Goal: Task Accomplishment & Management: Manage account settings

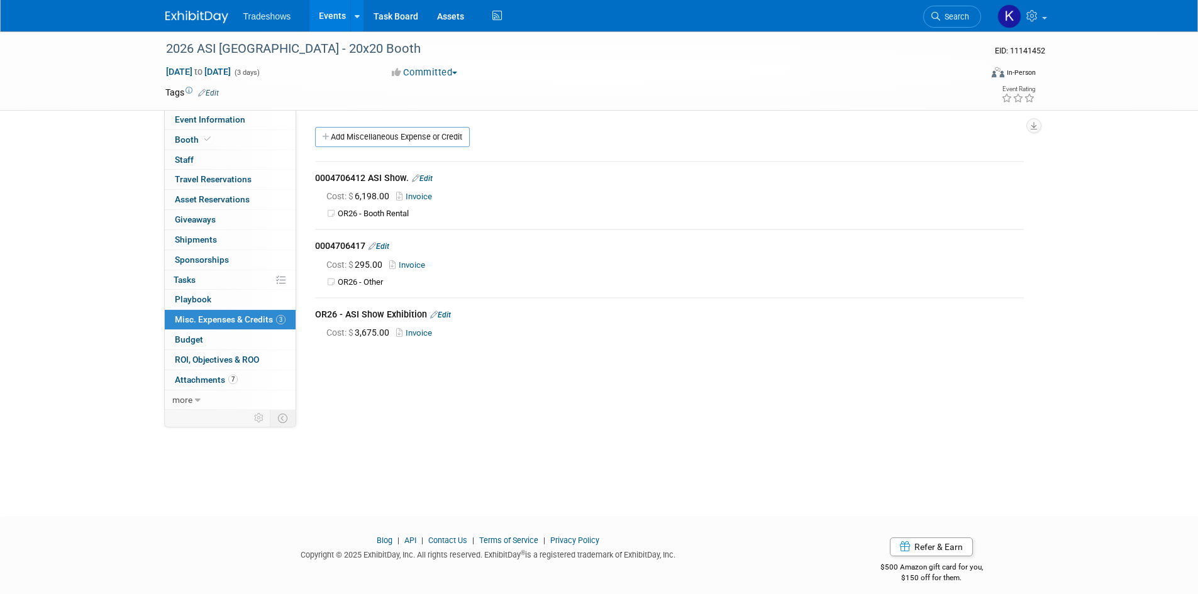
click at [727, 323] on div "Cost: $ 3,675.00 Invoice" at bounding box center [669, 331] width 709 height 16
click at [411, 127] on link "Add Miscellaneous Expense or Credit" at bounding box center [392, 137] width 155 height 20
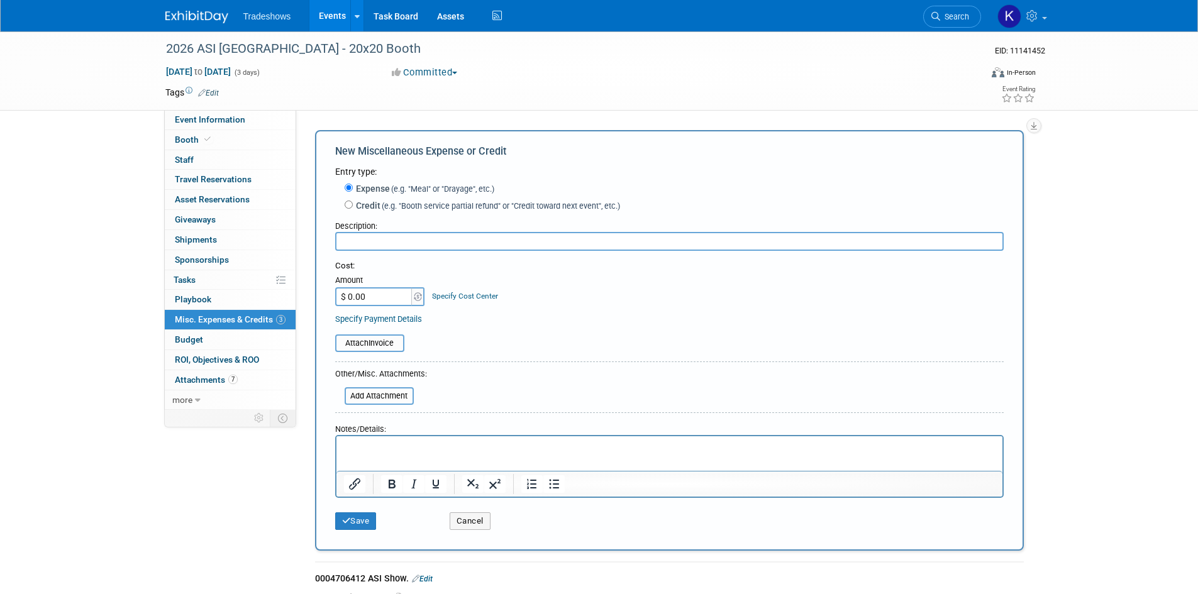
click at [385, 440] on html at bounding box center [669, 446] width 666 height 18
drag, startPoint x: 385, startPoint y: 440, endPoint x: 360, endPoint y: 452, distance: 27.9
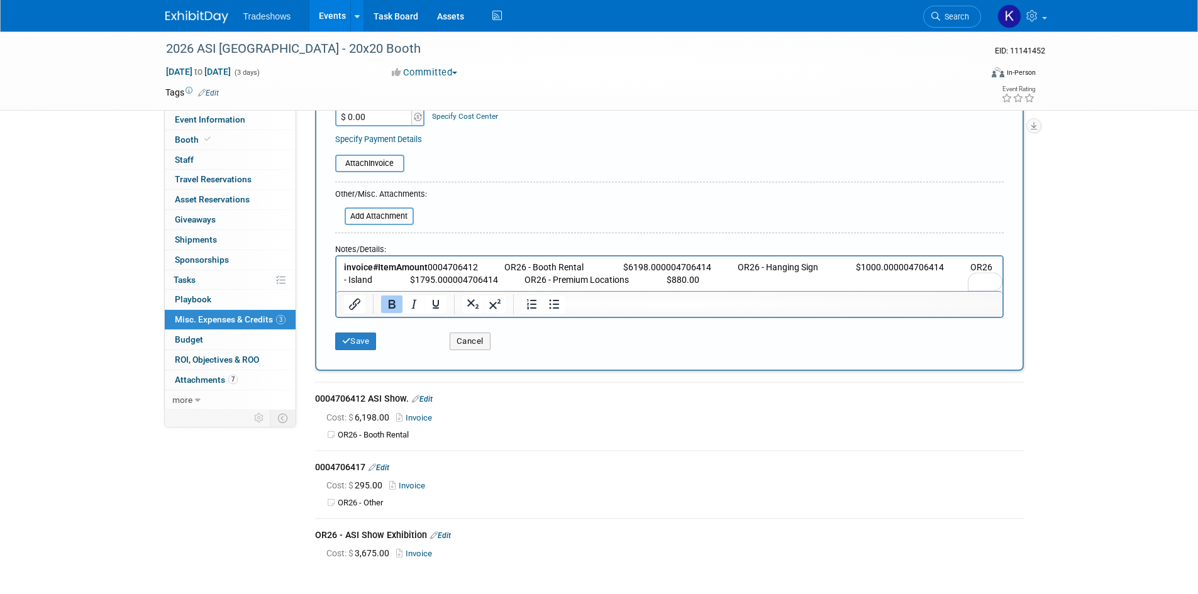
scroll to position [189, 0]
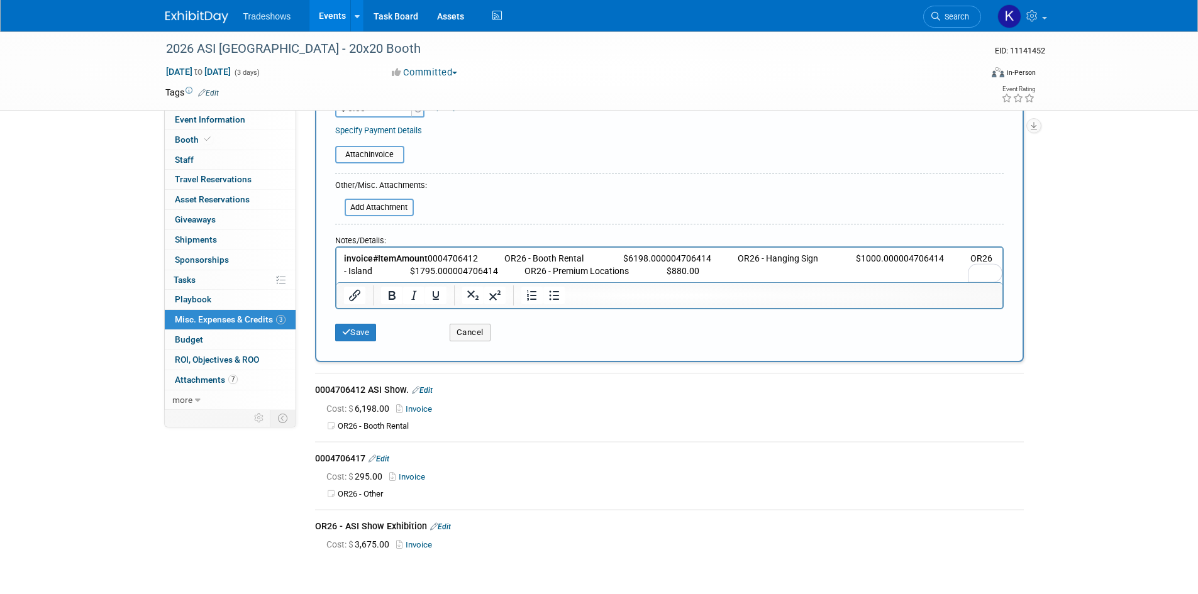
click at [898, 269] on p "invoice# Item Amount 0004706412 OR26 - Booth Rental $6198.000004706414 OR26 - H…" at bounding box center [669, 265] width 652 height 25
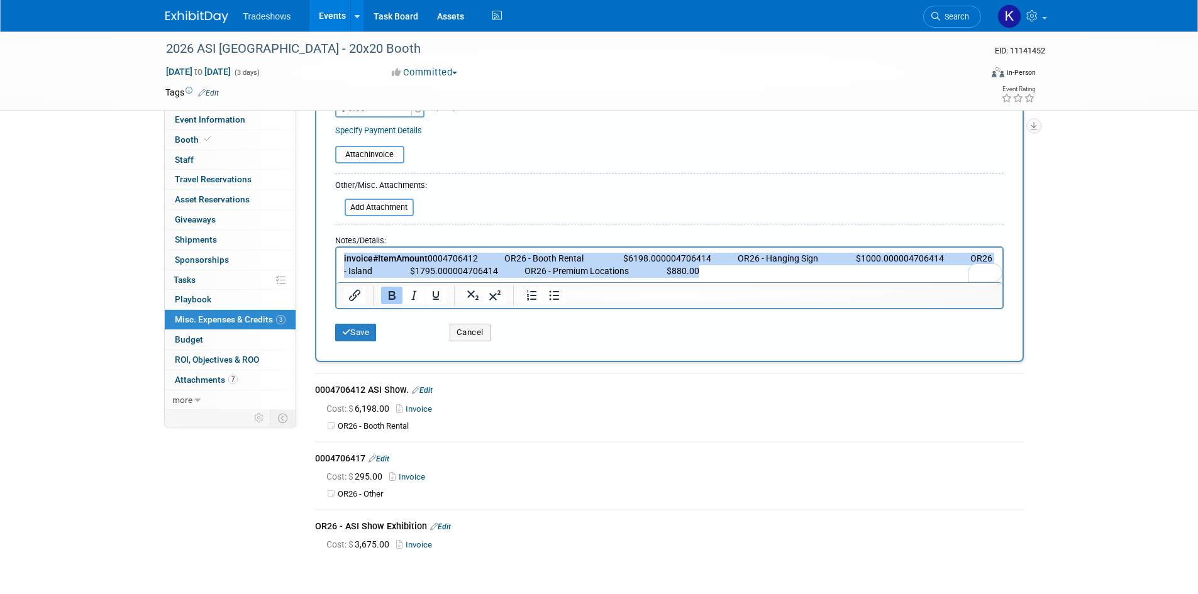
drag, startPoint x: 343, startPoint y: 253, endPoint x: 862, endPoint y: 327, distance: 524.3
click at [862, 277] on html "invoice# Item Amount 0004706412 OR26 - Booth Rental $6198.000004706414 OR26 - H…" at bounding box center [669, 263] width 666 height 30
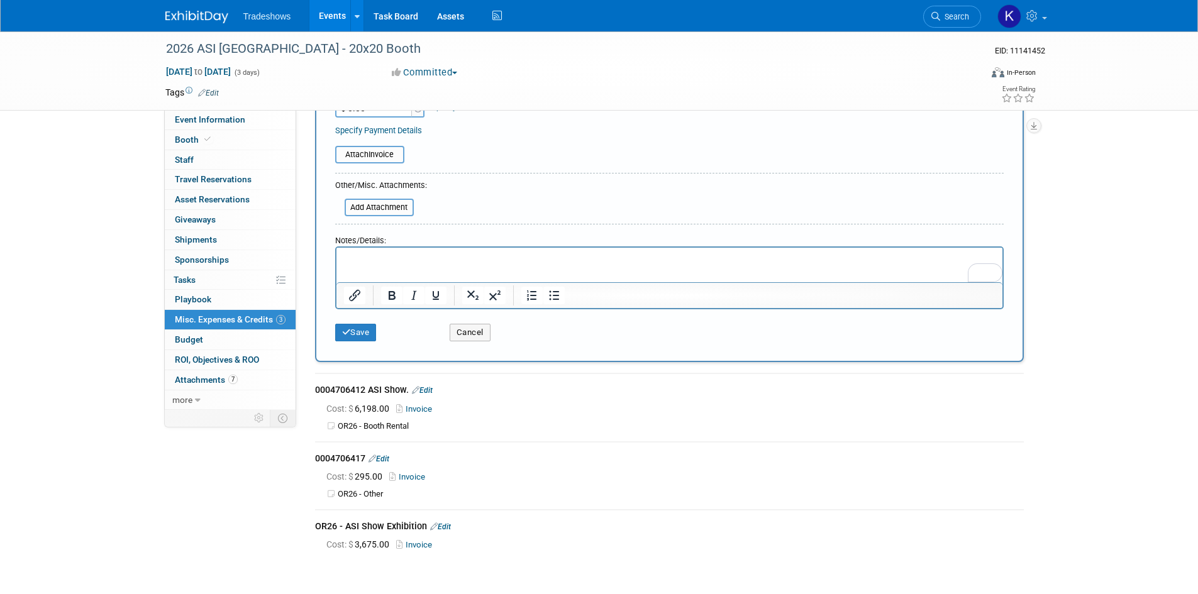
click at [435, 262] on p "To enrich screen reader interactions, please activate Accessibility in Grammarl…" at bounding box center [669, 259] width 652 height 13
click at [441, 265] on html at bounding box center [669, 257] width 666 height 18
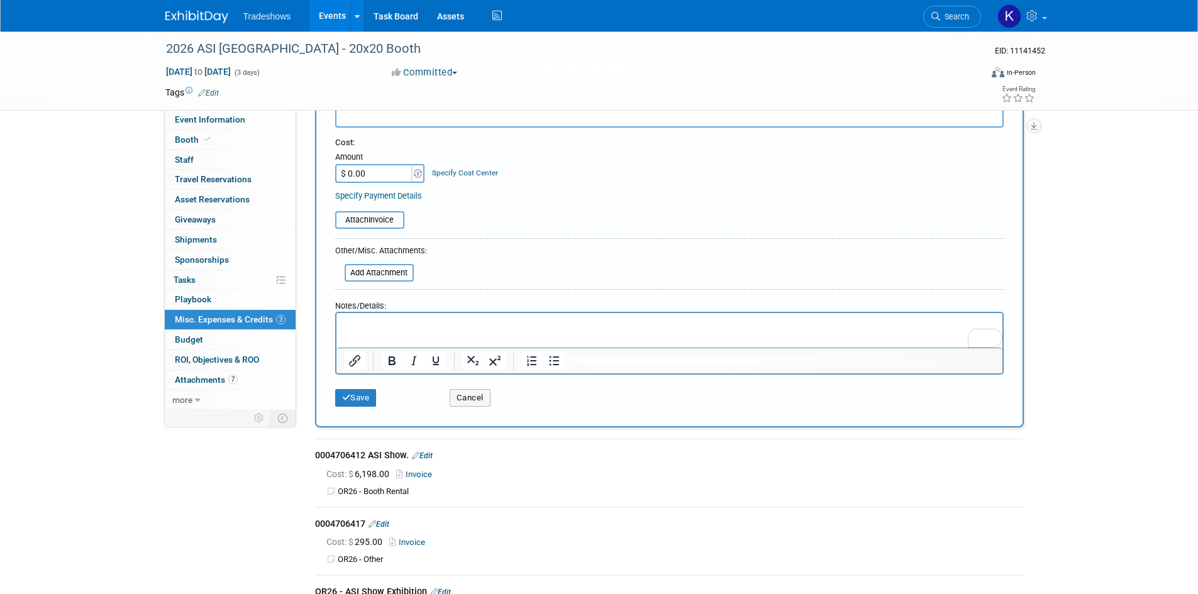
scroll to position [63, 0]
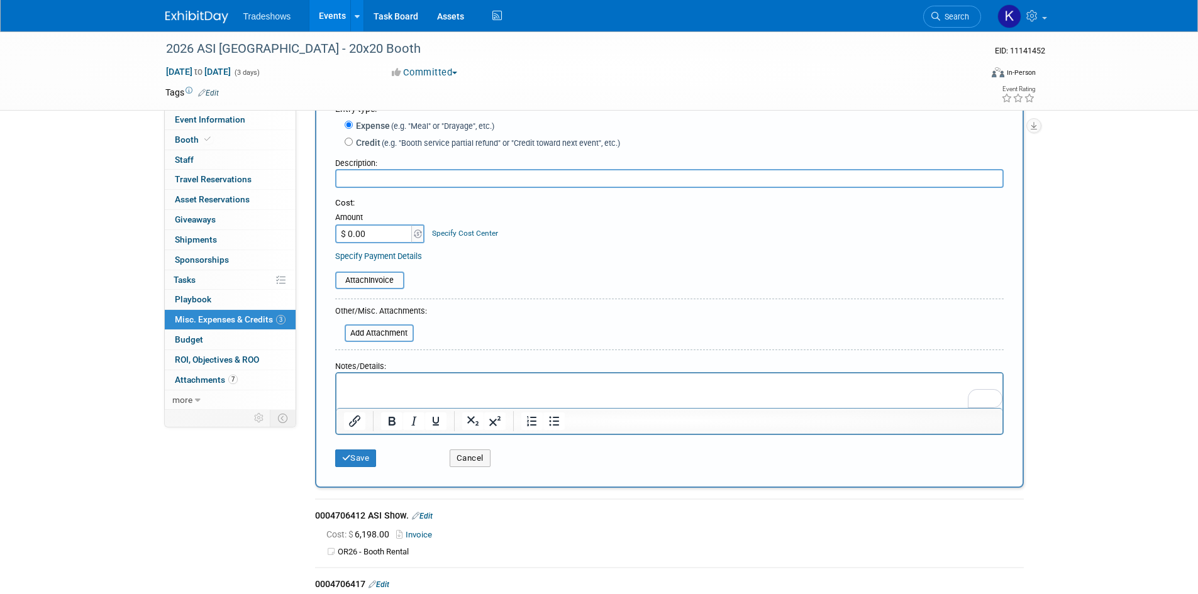
click at [369, 228] on input "$ 0.00" at bounding box center [374, 234] width 79 height 19
type input "$ 9,873.00"
click at [371, 294] on form "Entry type: Expense (e.g. "Meal" or "Drayage", etc.) Credit (e.g. "Booth servic…" at bounding box center [669, 288] width 669 height 371
click at [376, 284] on input "file" at bounding box center [329, 280] width 150 height 15
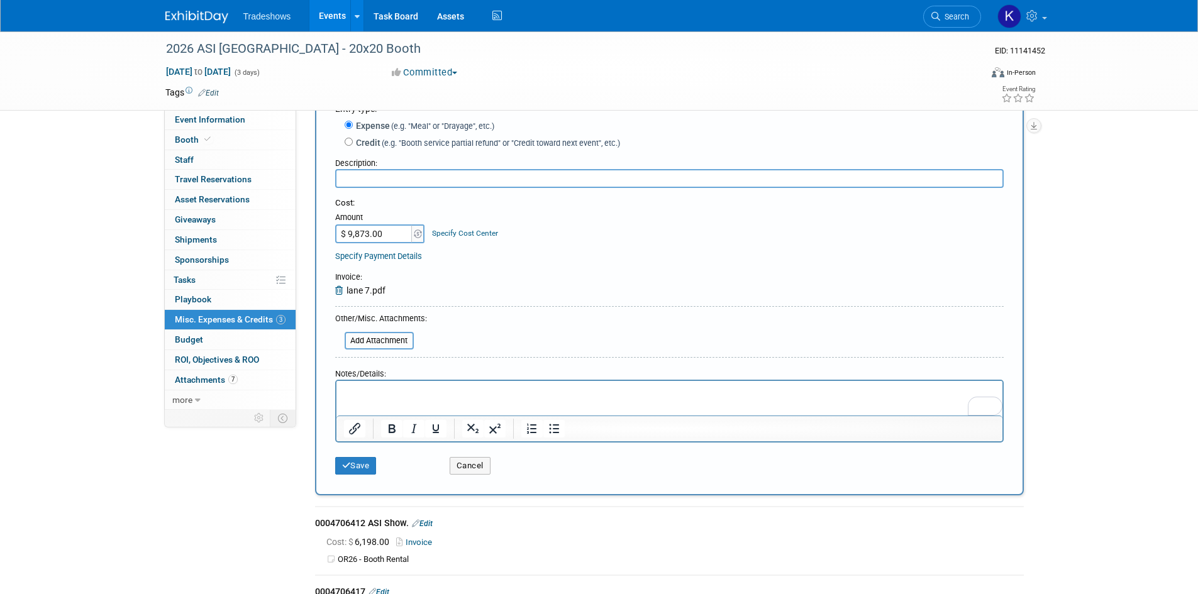
drag, startPoint x: 353, startPoint y: 389, endPoint x: 347, endPoint y: 388, distance: 6.3
click at [347, 388] on p "To enrich screen reader interactions, please activate Accessibility in Grammarl…" at bounding box center [669, 392] width 652 height 13
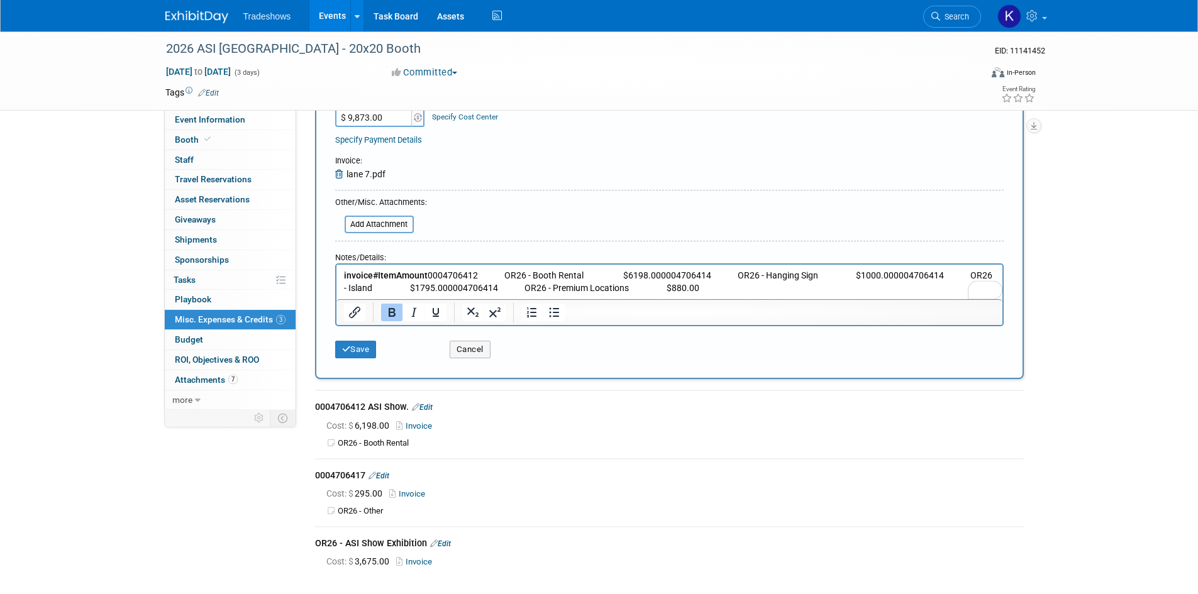
scroll to position [189, 0]
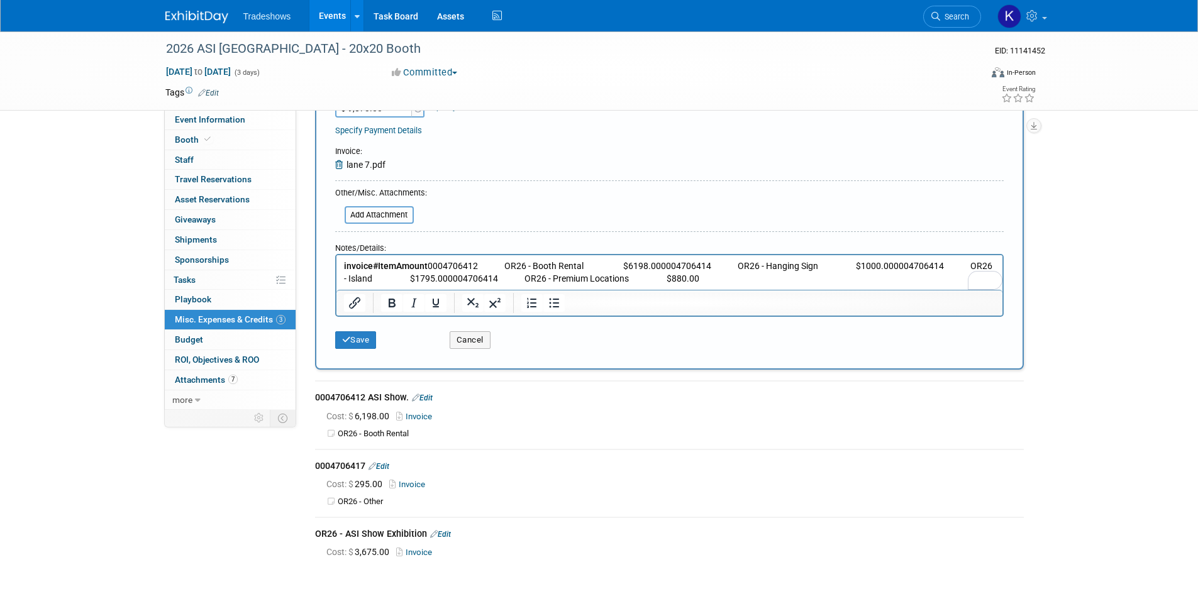
click at [531, 264] on p "invoice# Item Amount 0004706412 OR26 - Booth Rental $6198.000004706414 OR26 - H…" at bounding box center [669, 272] width 652 height 25
click at [456, 266] on p "invoice# Item Amount 0004706412 OR26 - Booth Rental $6198.000004706414 OR26 - H…" at bounding box center [669, 272] width 652 height 25
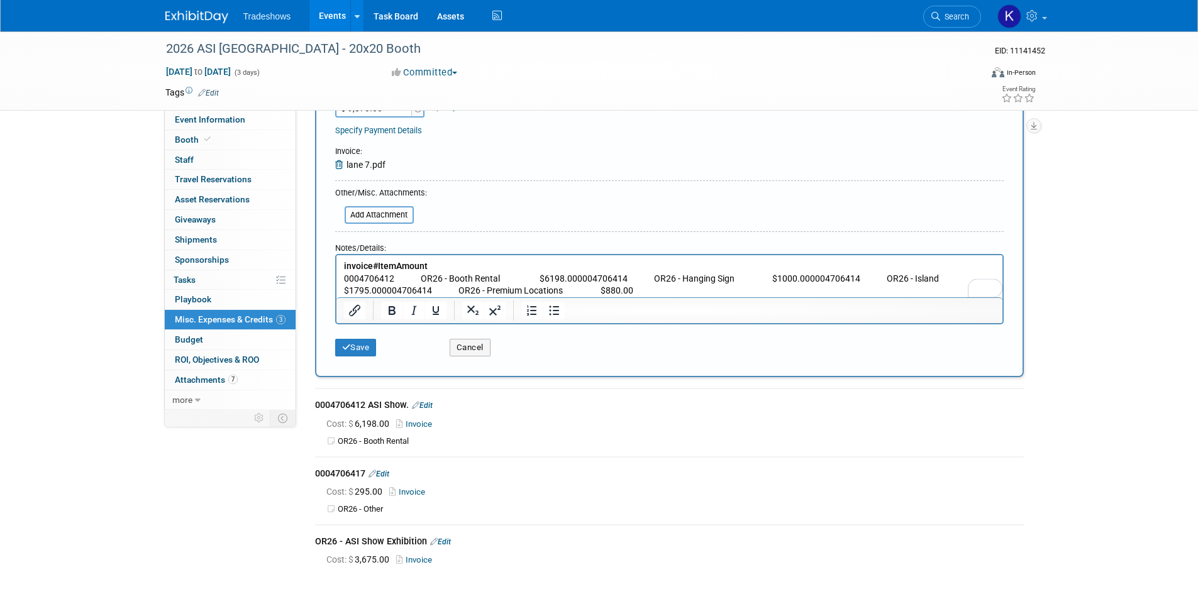
click at [659, 280] on p "0004706412 OR26 - Booth Rental $6198.000004706414 OR26 - Hanging Sign $1000.000…" at bounding box center [669, 285] width 652 height 25
click at [666, 277] on p "0004706412 OR26 - Booth Rental $6198.000004706414 OR26 - Hanging Sign $1000.000…" at bounding box center [669, 285] width 652 height 25
click at [506, 289] on p "OR26 - Hanging Sign $1000.000004706414 OR26 - Island $1795.000004706414 OR26 - …" at bounding box center [669, 291] width 652 height 13
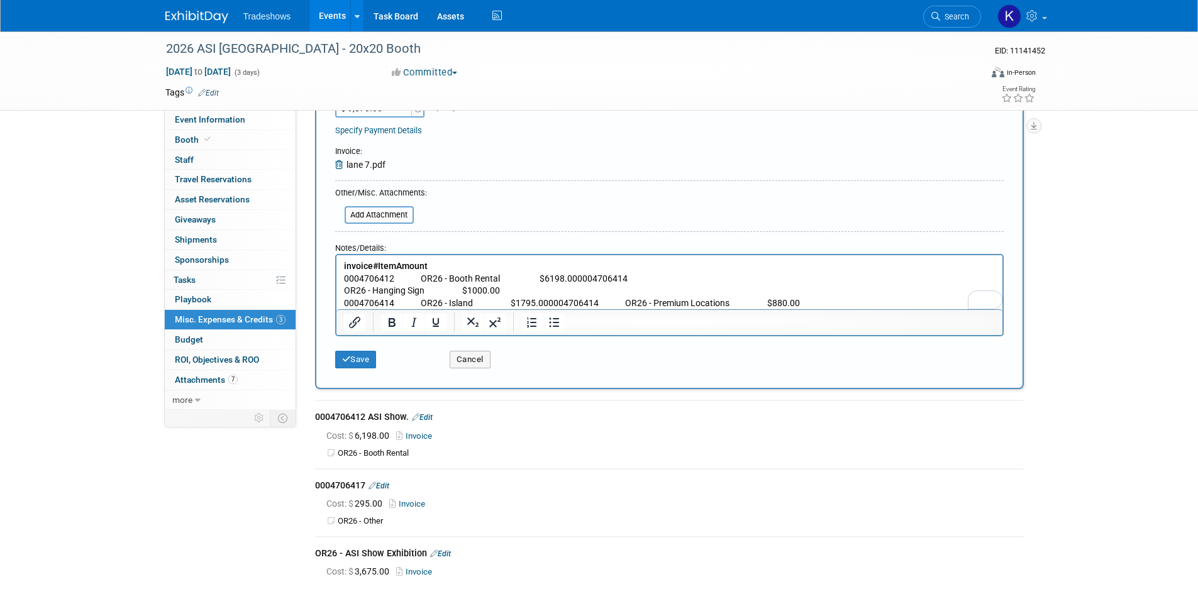
click at [586, 279] on p "0004706412 OR26 - Booth Rental $6198.000004706414" at bounding box center [669, 279] width 652 height 13
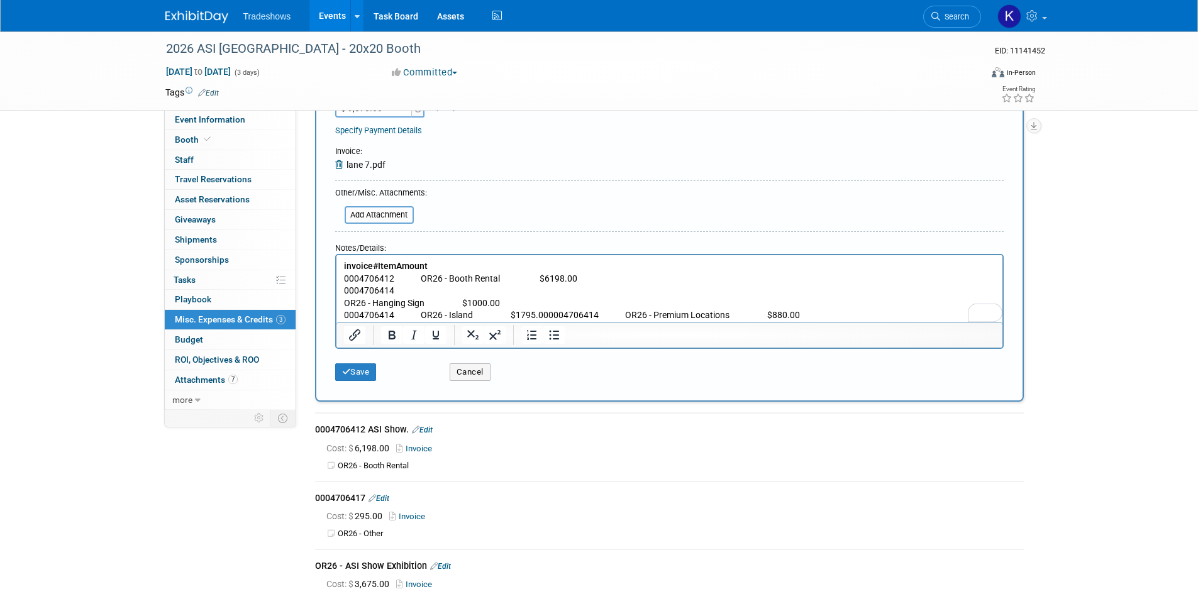
click at [340, 301] on html "invoice# Item Amount 0004706412 OR26 - Booth Rental $6198.00 0004706414 OR26 - …" at bounding box center [669, 288] width 666 height 67
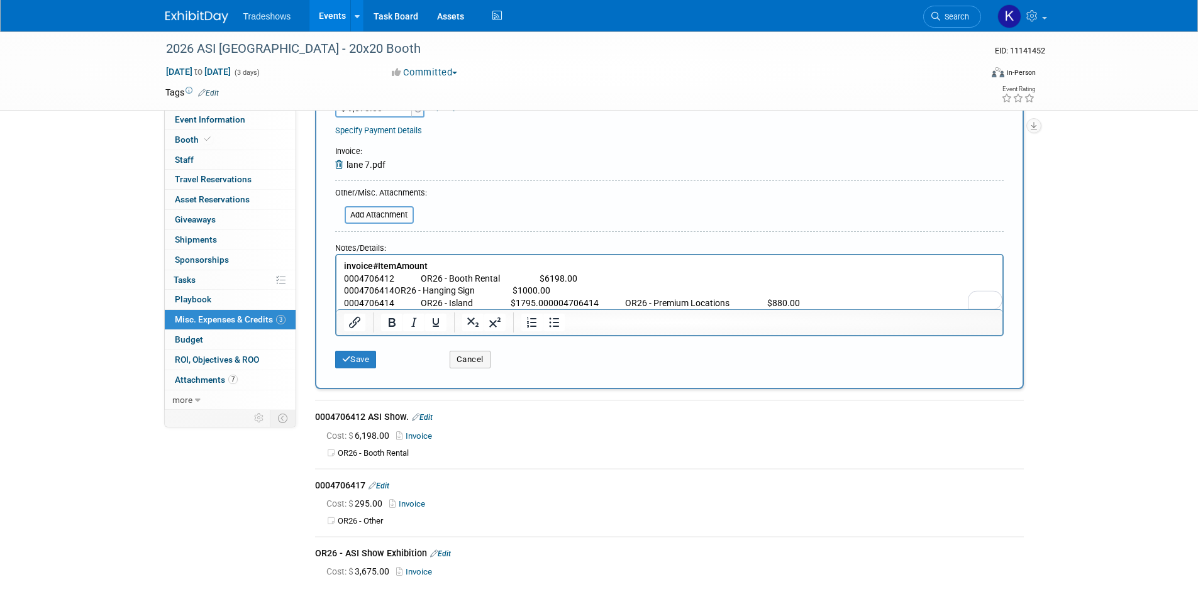
click at [554, 304] on p "0004706414 OR26 - Island $1795.000004706414 OR26 - Premium Locations $880.00" at bounding box center [669, 304] width 652 height 13
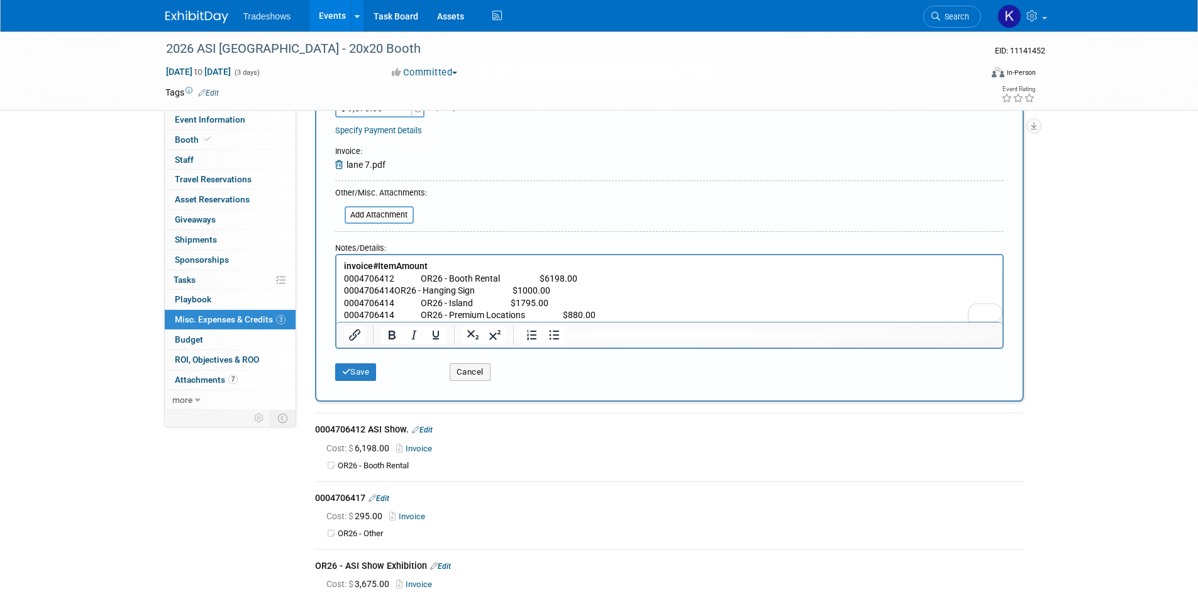
drag, startPoint x: 520, startPoint y: 306, endPoint x: 1083, endPoint y: 589, distance: 630.2
click at [520, 306] on p "0004706414 OR26 - Island $1795.00" at bounding box center [669, 304] width 652 height 13
click at [567, 318] on p "0004706414 OR26 - Premium Locations $880.00" at bounding box center [669, 315] width 652 height 13
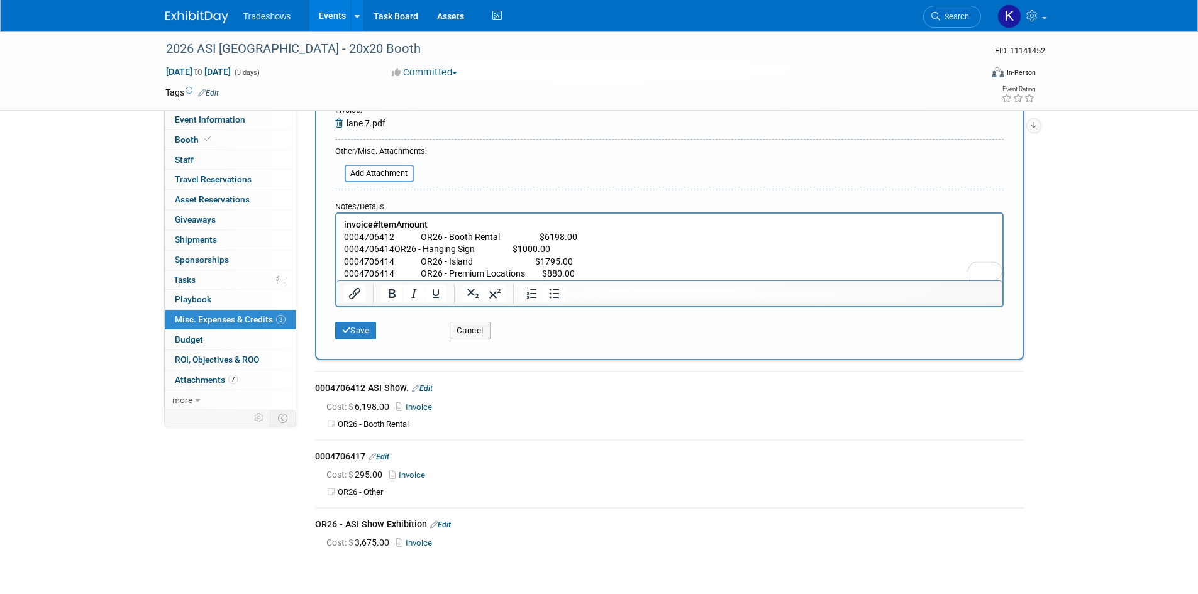
scroll to position [252, 0]
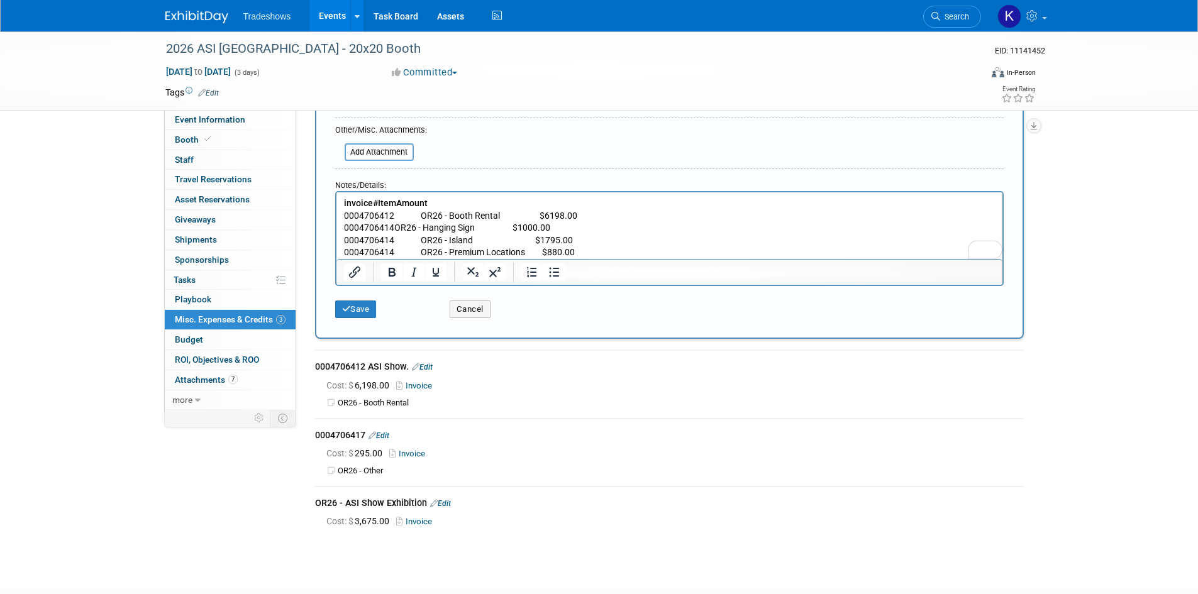
click at [594, 316] on div "Save Cancel" at bounding box center [670, 306] width 688 height 26
click at [427, 203] on b "Amount" at bounding box center [411, 203] width 31 height 10
click at [396, 200] on b "Item" at bounding box center [386, 203] width 18 height 10
drag, startPoint x: 567, startPoint y: 205, endPoint x: 545, endPoint y: 209, distance: 22.3
click at [545, 209] on p "invoice# Item Amount" at bounding box center [669, 204] width 652 height 13
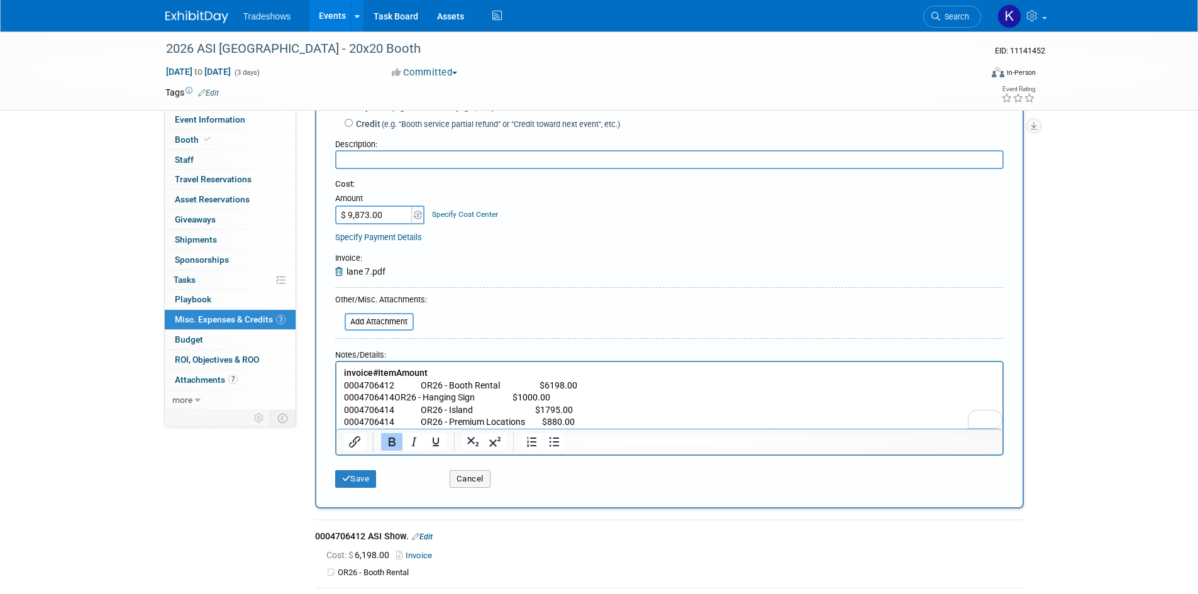
scroll to position [0, 0]
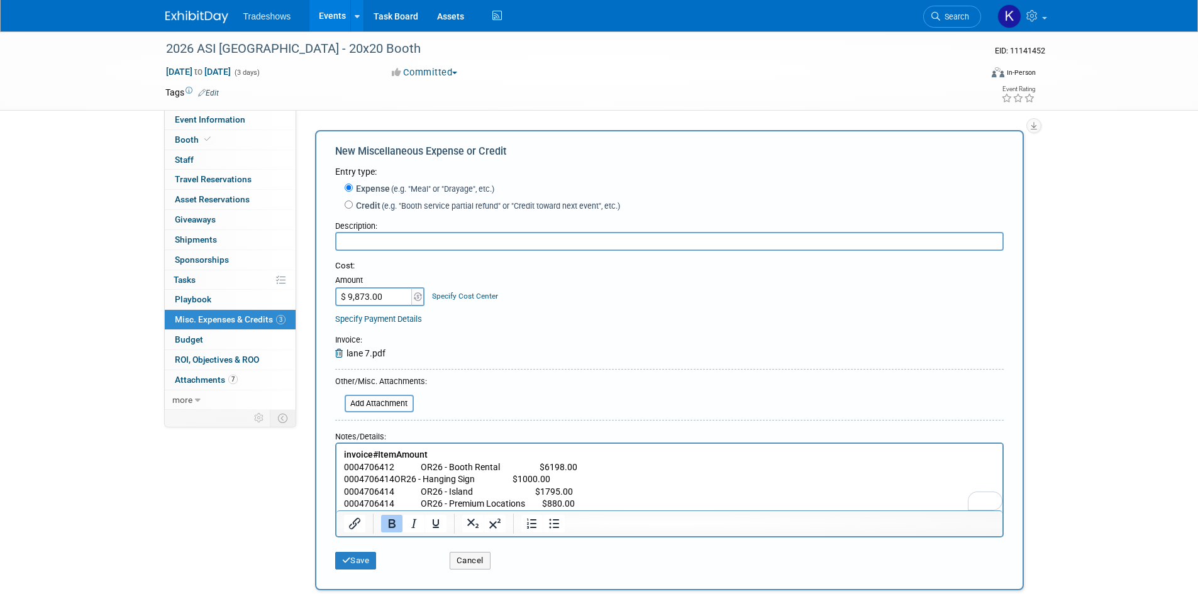
click at [346, 237] on input "text" at bounding box center [669, 241] width 669 height 19
click at [594, 317] on div "Specify Payment Details" at bounding box center [669, 319] width 669 height 13
click at [423, 237] on input "ASI" at bounding box center [669, 241] width 669 height 19
paste input "Advertising Specialty"
type input "ASI Advertising Specialty"
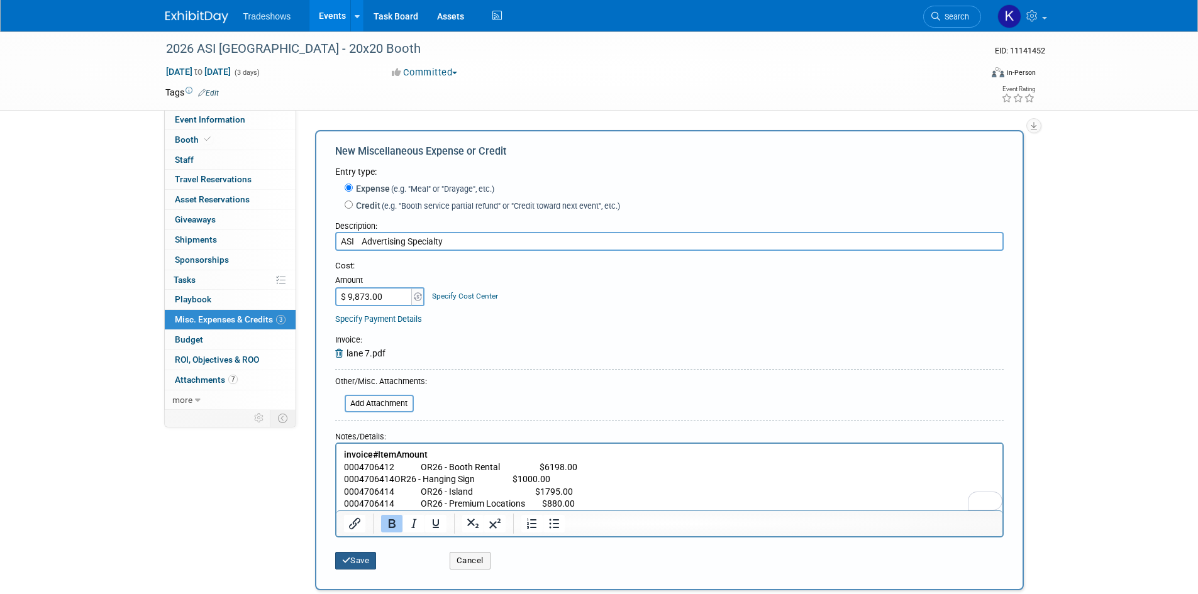
click at [343, 558] on icon "submit" at bounding box center [346, 561] width 9 height 8
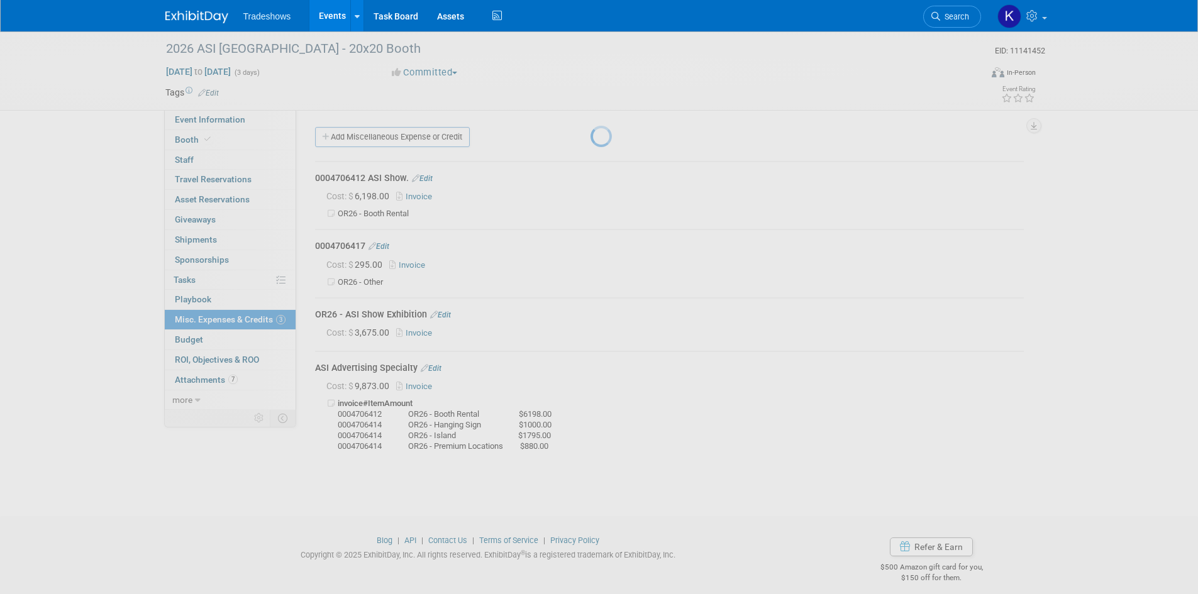
scroll to position [10, 0]
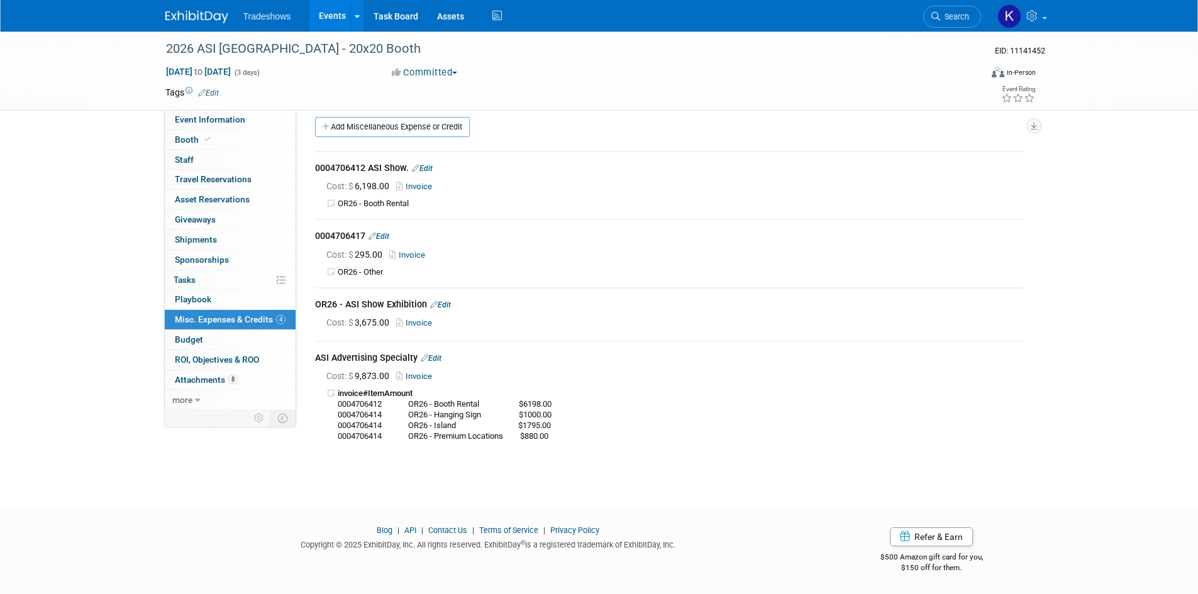
click at [310, 496] on body "Tradeshows Events Add Event Bulk Upload Events Shareable Event Boards Recently …" at bounding box center [599, 287] width 1198 height 594
click at [428, 170] on link "Edit" at bounding box center [422, 168] width 21 height 9
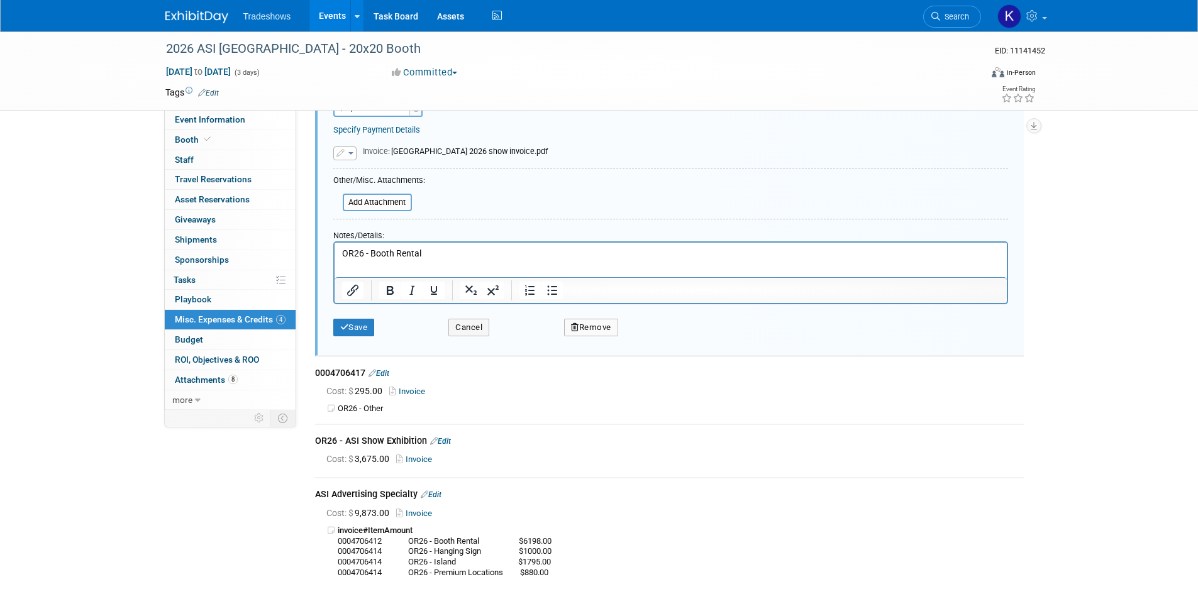
scroll to position [140, 0]
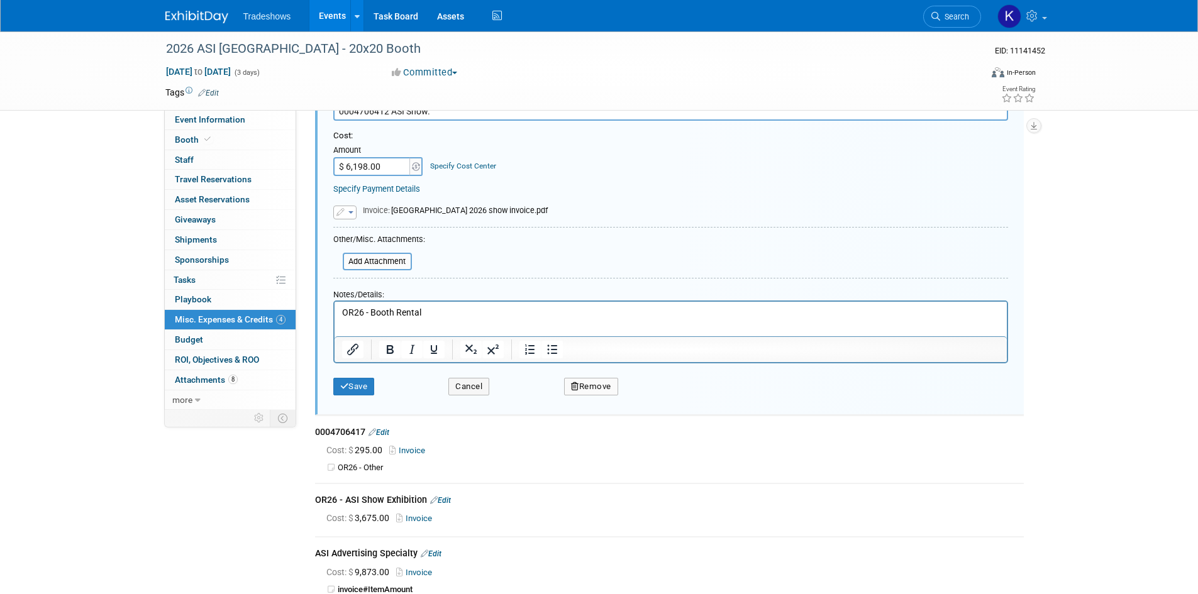
click at [584, 396] on button "Remove" at bounding box center [591, 387] width 54 height 18
drag, startPoint x: 655, startPoint y: 401, endPoint x: 825, endPoint y: 406, distance: 169.9
click at [655, 401] on link "Yes" at bounding box center [661, 397] width 36 height 20
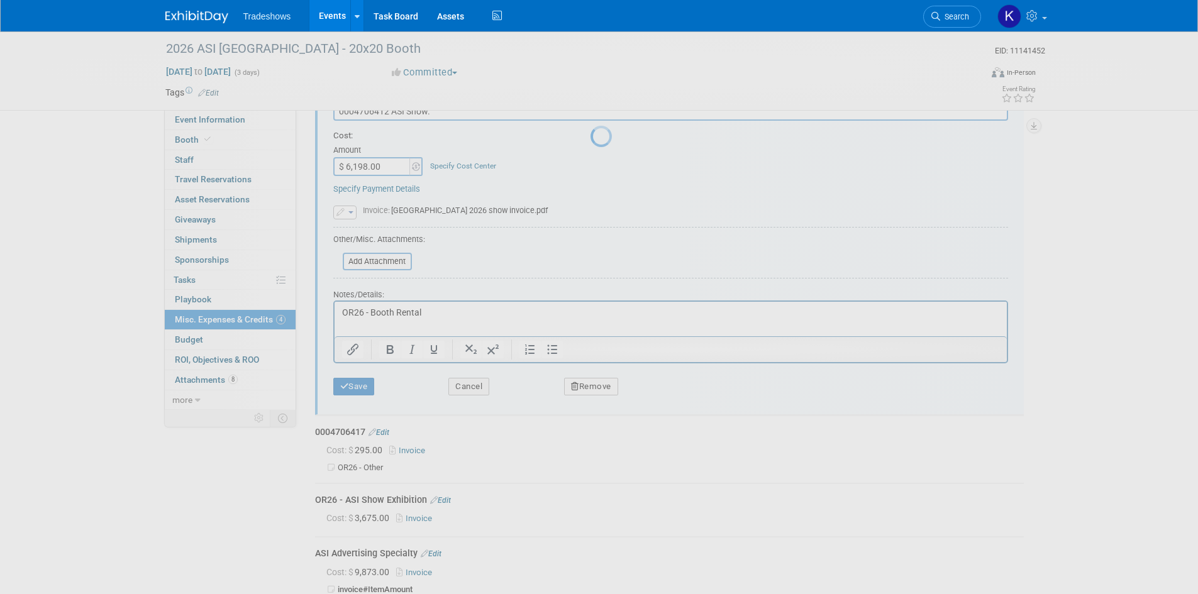
scroll to position [10, 0]
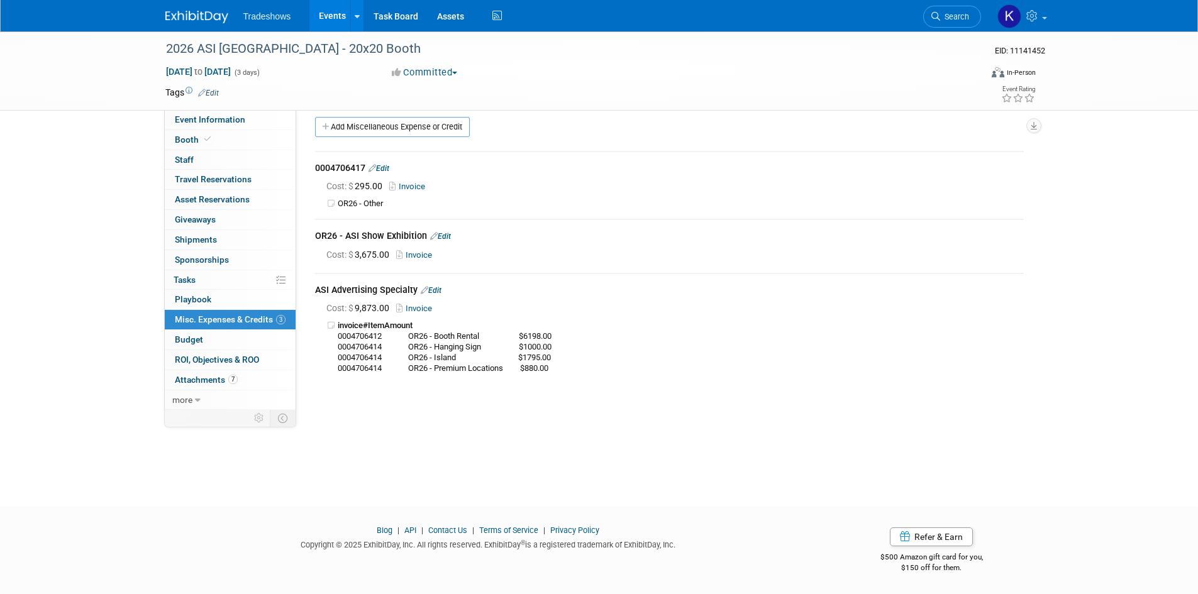
click at [663, 439] on div "2026 ASI [GEOGRAPHIC_DATA] - 20x20 Booth EID: 11141452 [DATE] to [DATE] (3 days…" at bounding box center [599, 252] width 1198 height 462
click at [683, 422] on div "2026 ASI [GEOGRAPHIC_DATA] - 20x20 Booth EID: 11141452 [DATE] to [DATE] (3 days…" at bounding box center [599, 252] width 1198 height 462
